Goal: Task Accomplishment & Management: Complete application form

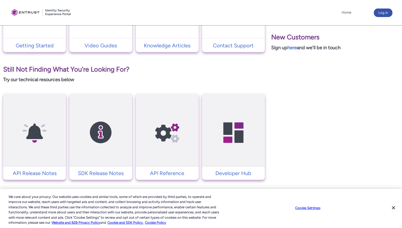
scroll to position [178, 0]
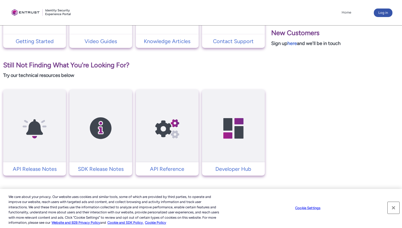
click at [394, 209] on button "Close" at bounding box center [394, 208] width 12 height 12
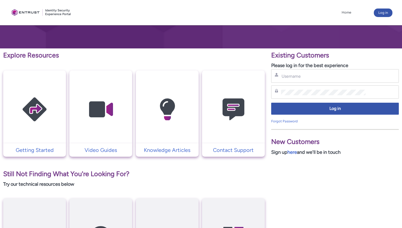
scroll to position [71, 0]
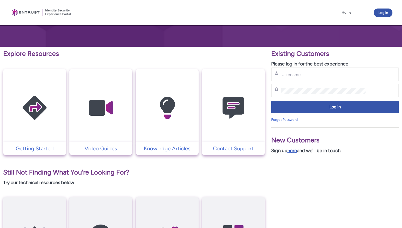
click at [296, 151] on link "here" at bounding box center [293, 151] width 10 height 6
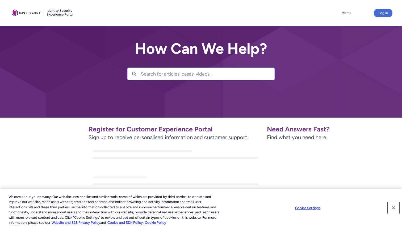
click at [394, 208] on button "Close" at bounding box center [394, 208] width 12 height 12
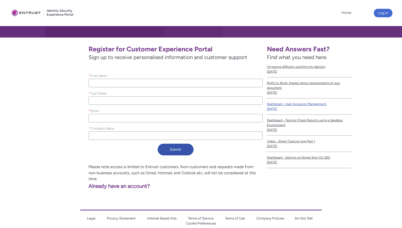
scroll to position [85, 0]
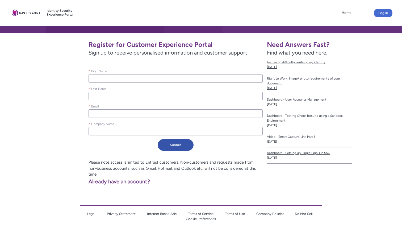
click at [162, 81] on input "* First Name" at bounding box center [176, 78] width 174 height 9
type lightning-primitive-input-simple "Bhavik"
type lightning-primitive-input-simple "Bhoir"
type lightning-primitive-input-simple "bhvkbhoir95@gmail.com"
type lightning-primitive-input-simple "Texas a&m kingsville"
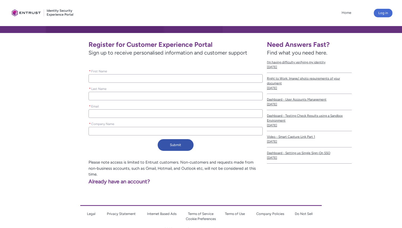
type input "Bhavik"
type input "Bhoir"
type input "bhvkbhoir95@gmail.com"
type input "Texas a&m kingsville"
drag, startPoint x: 135, startPoint y: 114, endPoint x: 69, endPoint y: 110, distance: 66.6
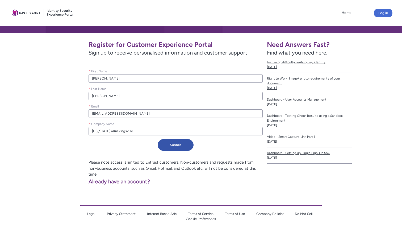
click at [69, 110] on div "Register for Customer Experience Portal Sign up to receive personalised informa…" at bounding box center [138, 95] width 249 height 116
type lightning-primitive-input-simple "b"
type input "b"
type lightning-primitive-input-simple "bh"
type input "bh"
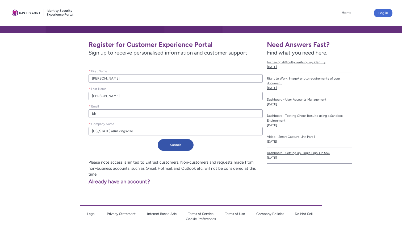
type lightning-primitive-input-simple "bha"
type input "bha"
type lightning-primitive-input-simple "bhav"
type input "bhav"
type lightning-primitive-input-simple "bhav"
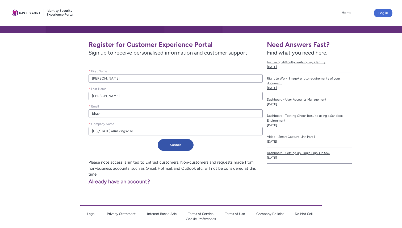
type input "bhav"
type lightning-primitive-input-simple "bhav"
type input "bhav"
type lightning-primitive-input-simple "bhavi"
type input "bhavi"
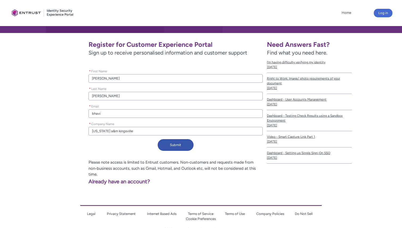
type lightning-primitive-input-simple "bhavik"
type input "bhavik"
type lightning-primitive-input-simple "bhavik."
type input "bhavik."
type lightning-primitive-input-simple "bhavik.b"
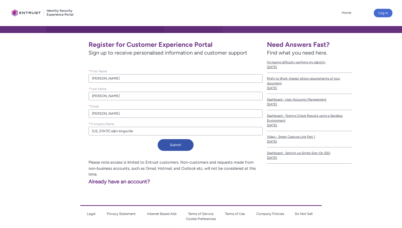
type input "bhavik.b"
type lightning-primitive-input-simple "bhavik.bh"
type input "bhavik.bh"
type lightning-primitive-input-simple "bhavik.bho"
type input "bhavik.bho"
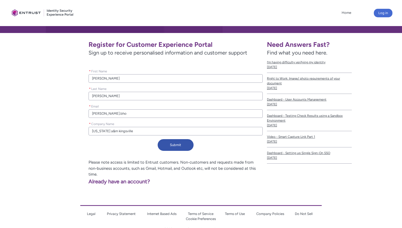
type lightning-primitive-input-simple "bhavik.bhoi"
type input "bhavik.bhoi"
type lightning-primitive-input-simple "bhavik.bhoir"
type input "bhavik.bhoir"
type lightning-primitive-input-simple "bhavik.bhoir@"
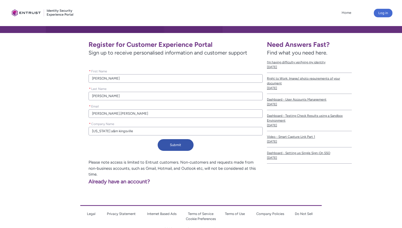
type input "bhavik.bhoir@"
type lightning-primitive-input-simple "bhavik.bhoir@i"
type input "bhavik.bhoir@i"
type lightning-primitive-input-simple "bhavik.bhoir@id"
type input "bhavik.bhoir@id"
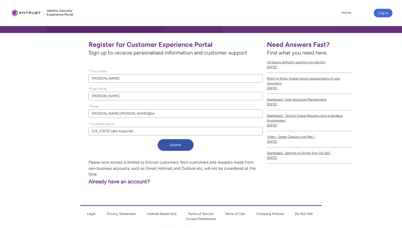
type lightning-primitive-input-simple "bhavik.bhoir@ide"
type input "bhavik.bhoir@ide"
type lightning-primitive-input-simple "bhavik.bhoir@idex"
type input "bhavik.bhoir@idex"
type lightning-primitive-input-simple "bhavik.bhoir@idexc"
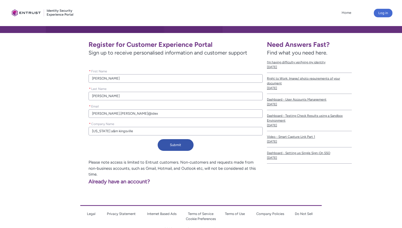
type input "bhavik.bhoir@idexc"
type lightning-primitive-input-simple "bhavik.bhoir@idexce"
type input "bhavik.bhoir@idexce"
type lightning-primitive-input-simple "bhavik.bhoir@idexcel"
type input "bhavik.bhoir@idexcel"
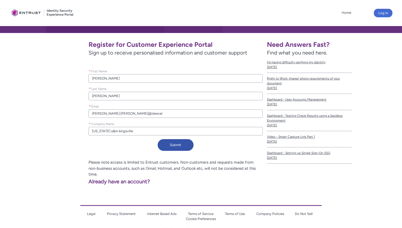
type lightning-primitive-input-simple "bhavik.bhoir@idexcel."
type input "bhavik.bhoir@idexcel."
type lightning-primitive-input-simple "bhavik.bhoir@idexcel.c"
type input "bhavik.bhoir@idexcel.c"
type lightning-primitive-input-simple "bhavik.bhoir@idexcel.co"
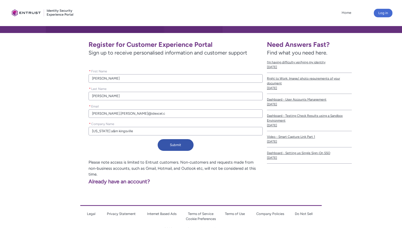
type input "bhavik.bhoir@idexcel.co"
type lightning-primitive-input-simple "bhavik.bhoir@idexcel.com"
type input "bhavik.bhoir@idexcel.com"
click at [132, 132] on input "Texas a&m kingsville" at bounding box center [176, 131] width 174 height 9
type lightning-primitive-input-simple "I"
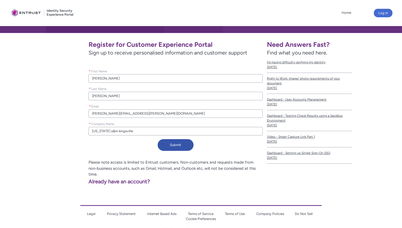
type input "I"
type lightning-primitive-input-simple "Id"
type input "Id"
type lightning-primitive-input-simple "Ide"
type input "Ide"
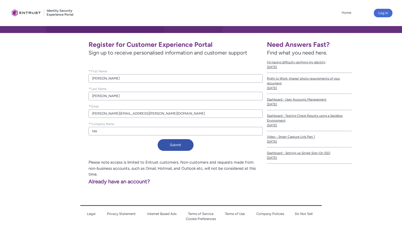
type lightning-primitive-input-simple "Idex"
type input "Idex"
type lightning-primitive-input-simple "Idexc"
type input "Idexc"
type lightning-primitive-input-simple "Idexce"
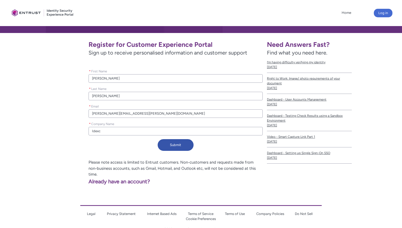
type input "Idexce"
type lightning-primitive-input-simple "Idexcel"
type input "Idexcel"
type lightning-primitive-input-simple "Idexcel"
type input "Idexcel"
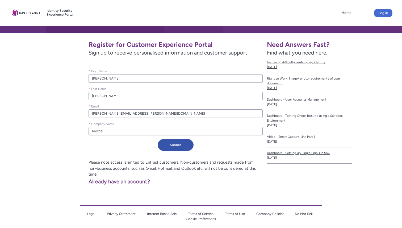
type lightning-primitive-input-simple "Idexcel I"
type input "Idexcel I"
type lightning-primitive-input-simple "Idexcel In"
type input "Idexcel In"
type lightning-primitive-input-simple "Idexcel Inc"
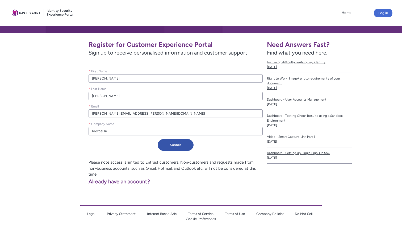
type input "Idexcel Inc"
type lightning-primitive-input-simple "Idexcel Inc."
type input "Idexcel Inc."
click at [182, 145] on button "Submit" at bounding box center [176, 145] width 36 height 12
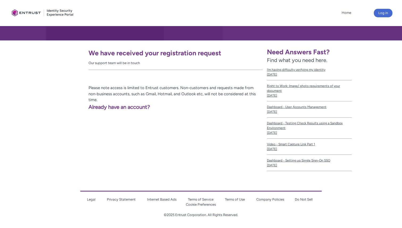
scroll to position [0, 0]
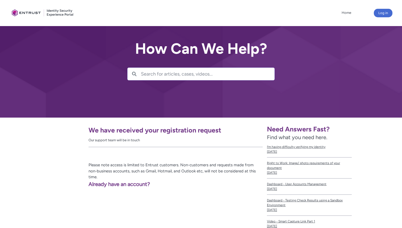
click at [32, 13] on div at bounding box center [43, 13] width 67 height 21
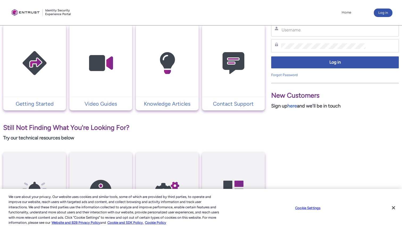
scroll to position [116, 0]
